Goal: Transaction & Acquisition: Obtain resource

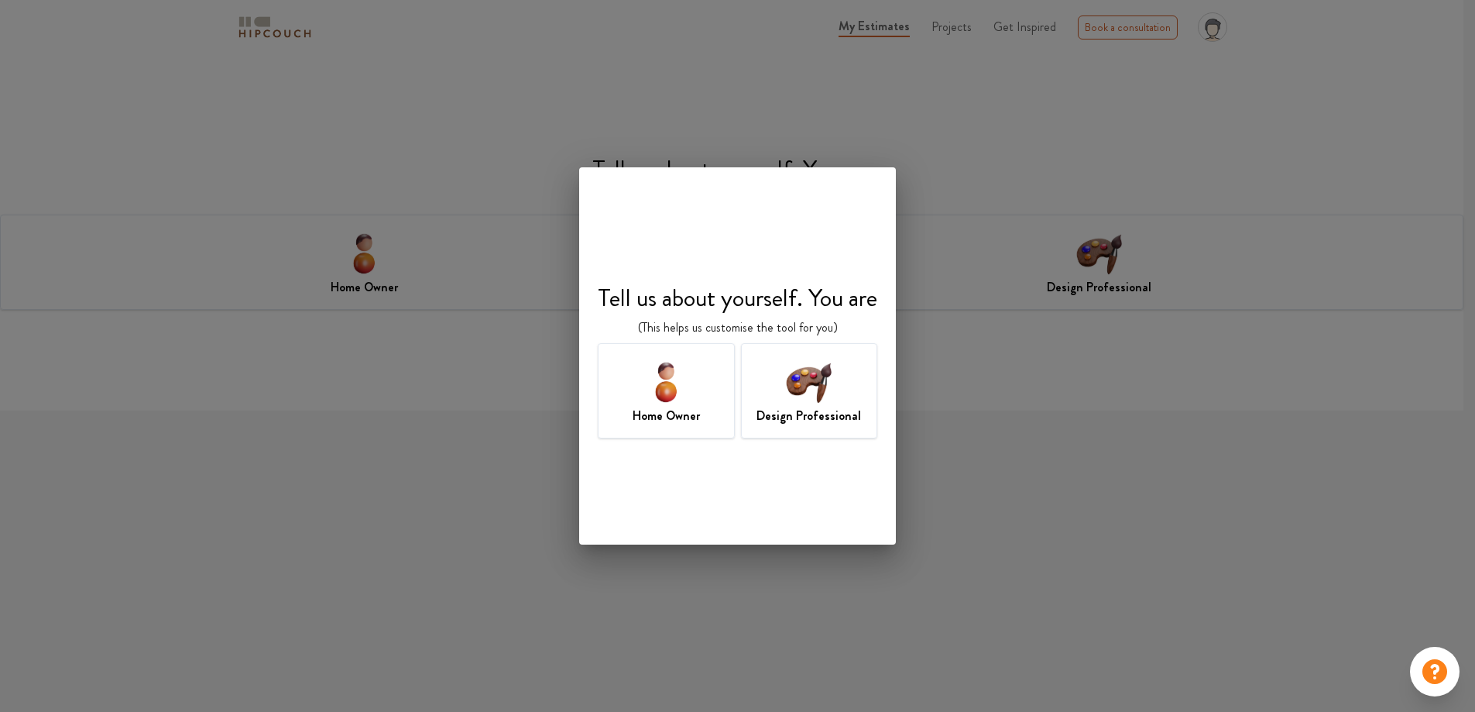
click at [818, 389] on img at bounding box center [809, 381] width 50 height 50
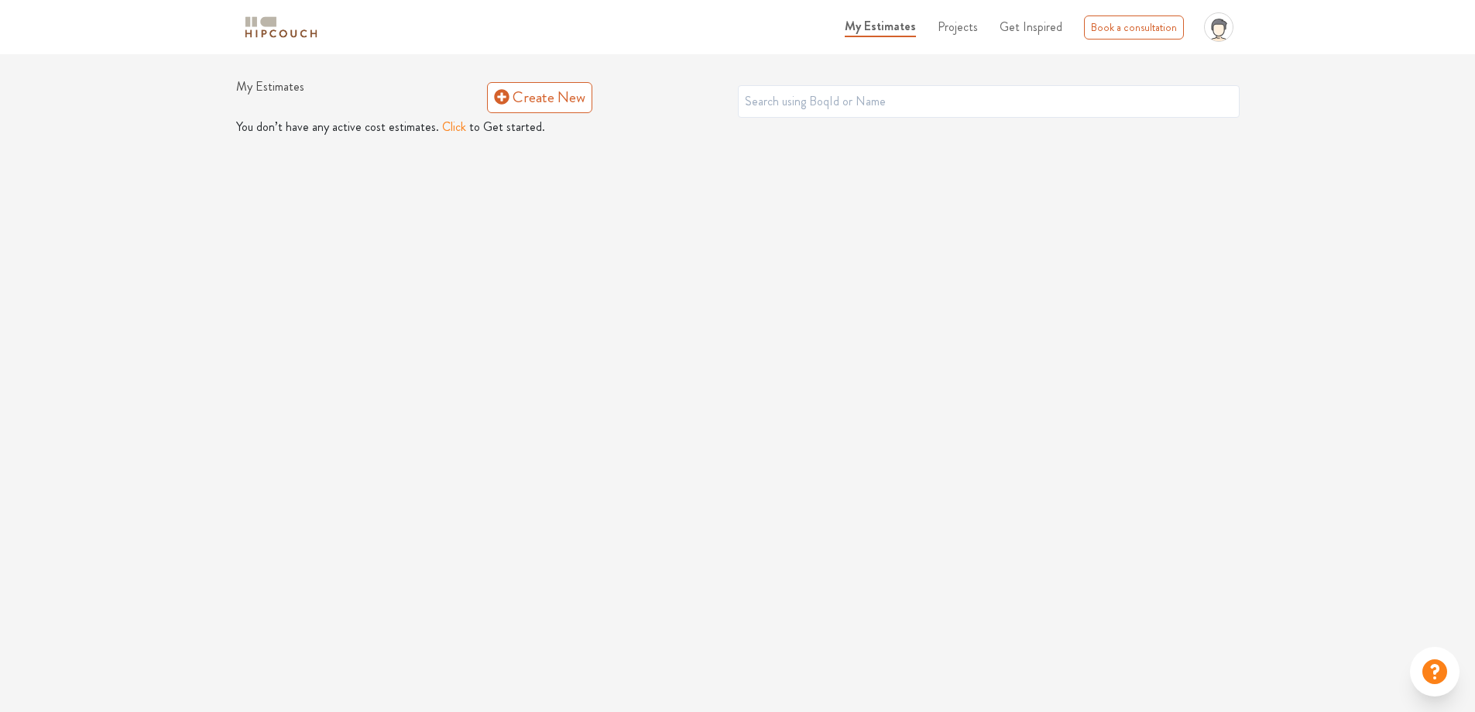
click at [446, 129] on button "Click" at bounding box center [454, 127] width 24 height 19
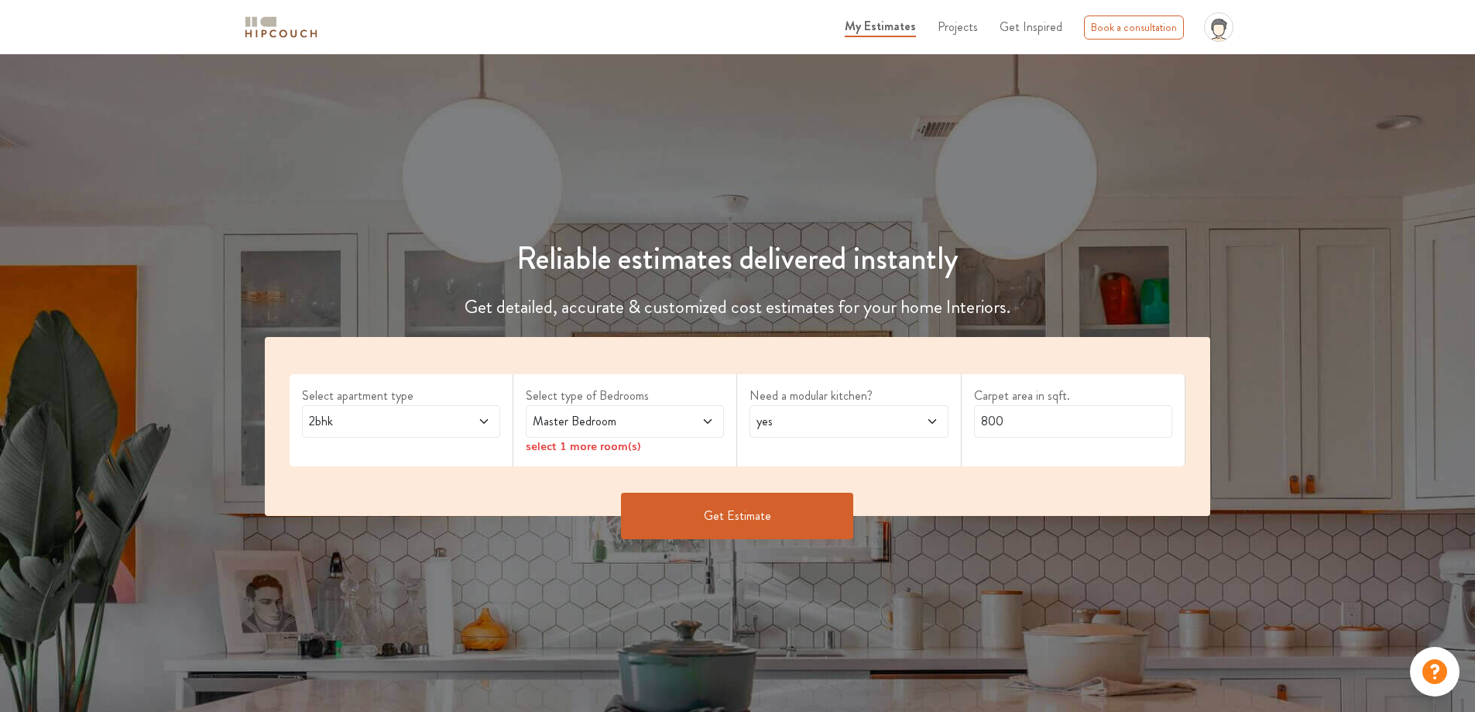
click at [756, 516] on button "Get Estimate" at bounding box center [737, 515] width 232 height 46
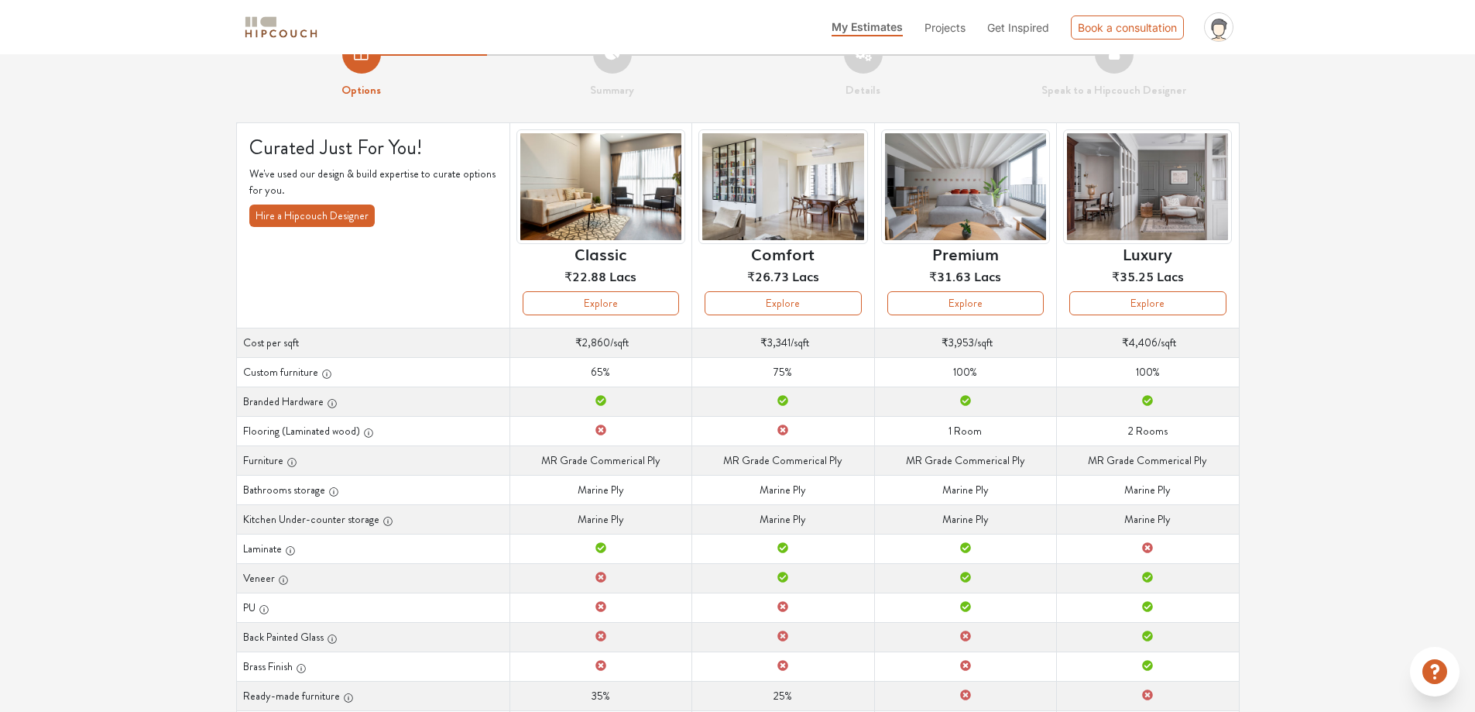
scroll to position [37, 0]
click at [619, 298] on button "Explore" at bounding box center [601, 304] width 156 height 24
